Goal: Task Accomplishment & Management: Manage account settings

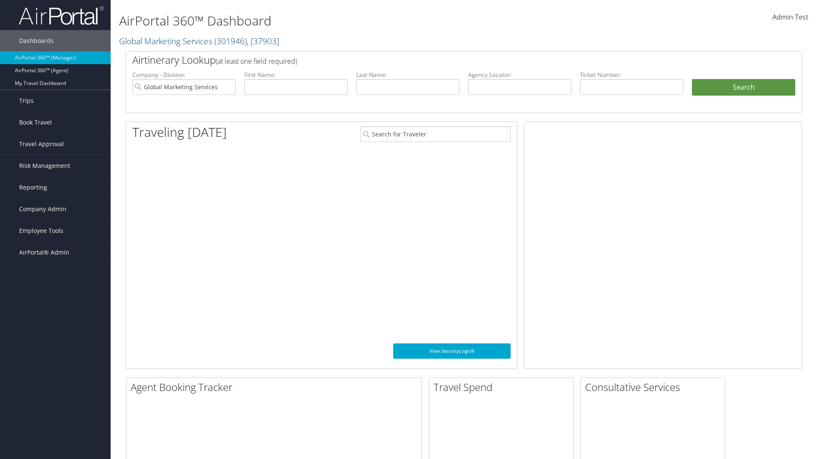
click at [55, 209] on span "Company Admin" at bounding box center [42, 209] width 47 height 21
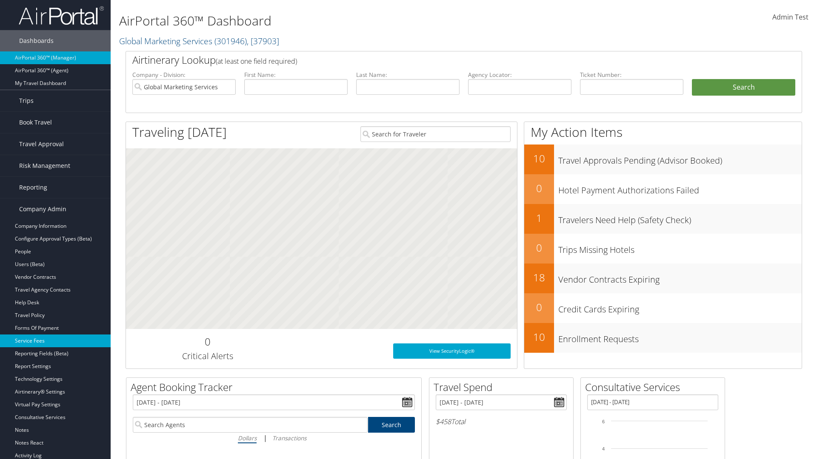
click at [55, 341] on link "Service Fees" at bounding box center [55, 341] width 111 height 13
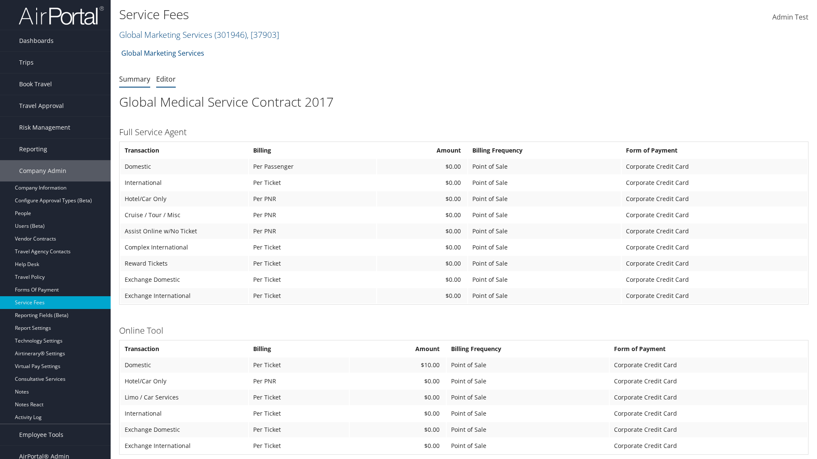
click at [166, 79] on link "Editor" at bounding box center [166, 78] width 20 height 9
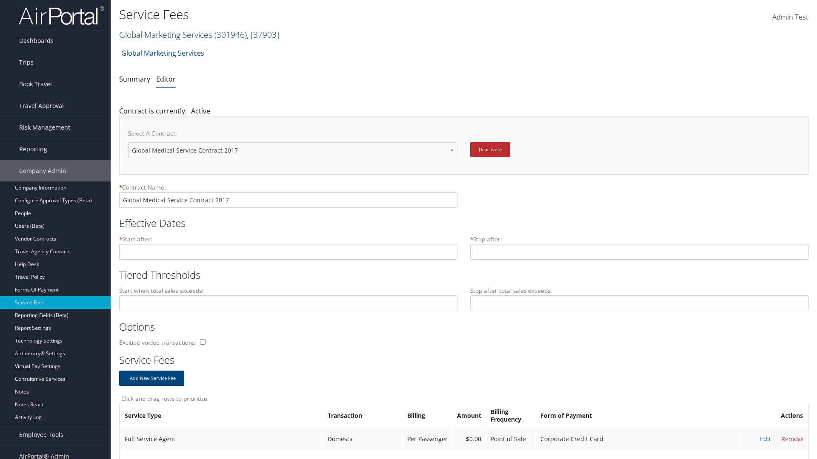
click at [165, 34] on link "Global Marketing Services ( 301946 ) , [ 37903 ]" at bounding box center [199, 34] width 160 height 11
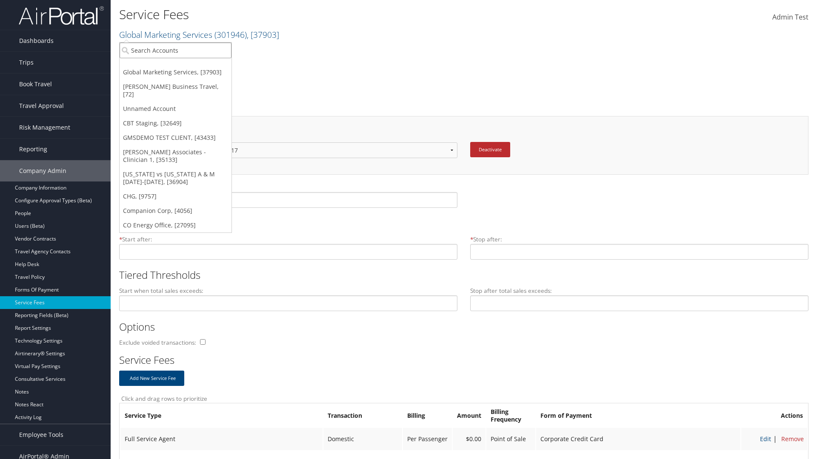
click at [175, 50] on input "search" at bounding box center [176, 51] width 112 height 16
type input "[PERSON_NAME] Business Travel"
click at [187, 66] on div "[PERSON_NAME] Business Travel (C10001), [72]" at bounding box center [187, 66] width 145 height 8
